Goal: Information Seeking & Learning: Stay updated

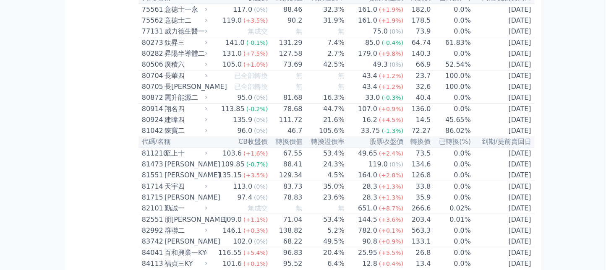
scroll to position [4305, 0]
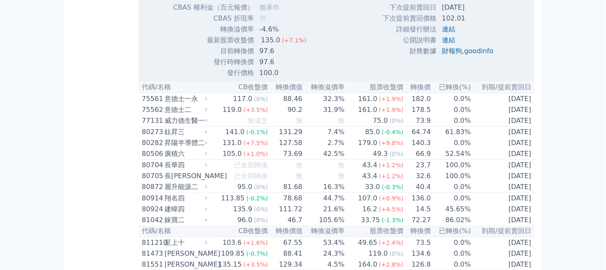
scroll to position [4417, 0]
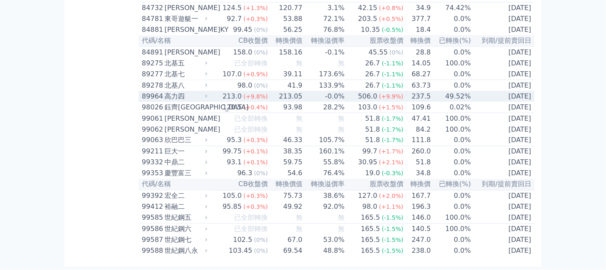
scroll to position [4920, 0]
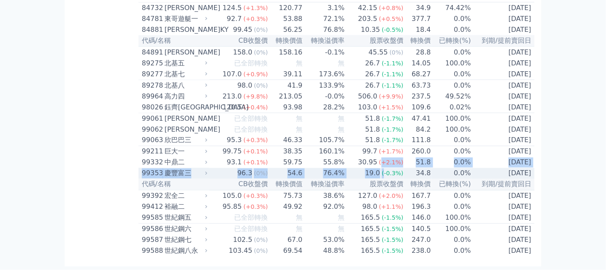
drag, startPoint x: 381, startPoint y: 221, endPoint x: 382, endPoint y: 229, distance: 8.9
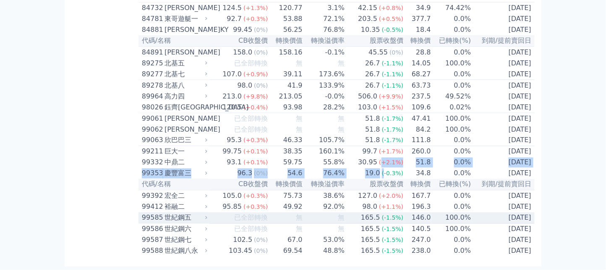
scroll to position [4931, 0]
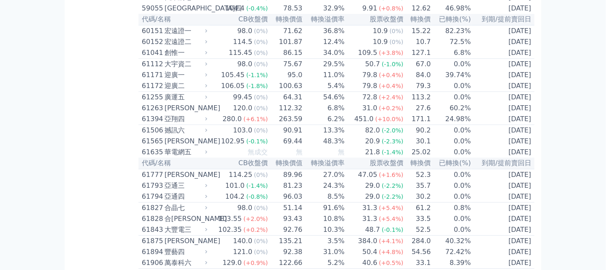
scroll to position [2918, 0]
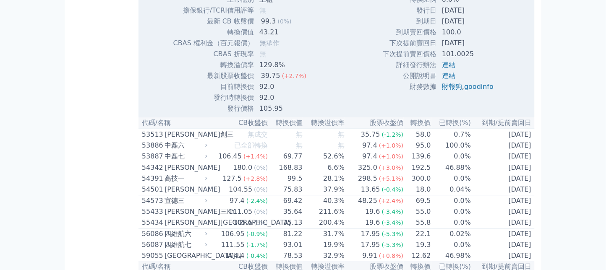
scroll to position [2974, 0]
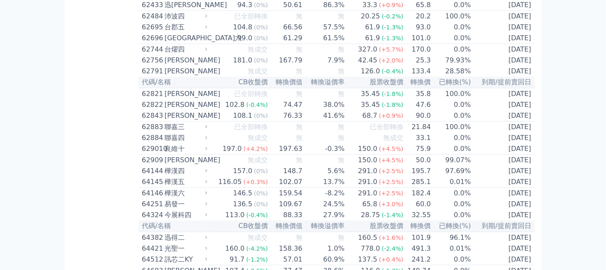
scroll to position [3309, 0]
